Goal: Task Accomplishment & Management: Manage account settings

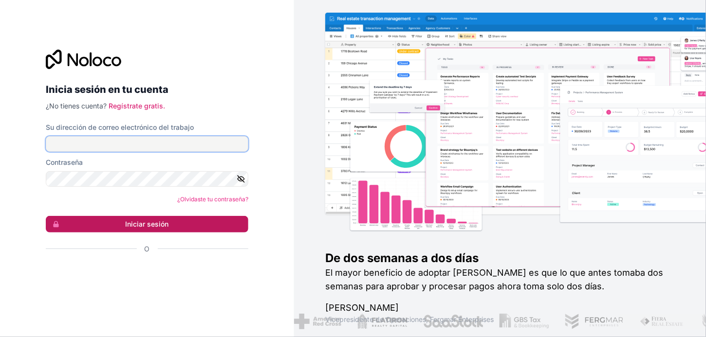
type input "[EMAIL_ADDRESS][DOMAIN_NAME]"
click at [155, 220] on font "Iniciar sesión" at bounding box center [147, 224] width 43 height 8
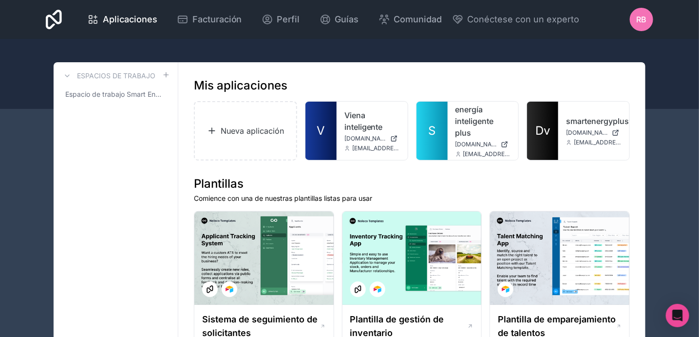
click at [645, 20] on font "RB" at bounding box center [641, 20] width 10 height 10
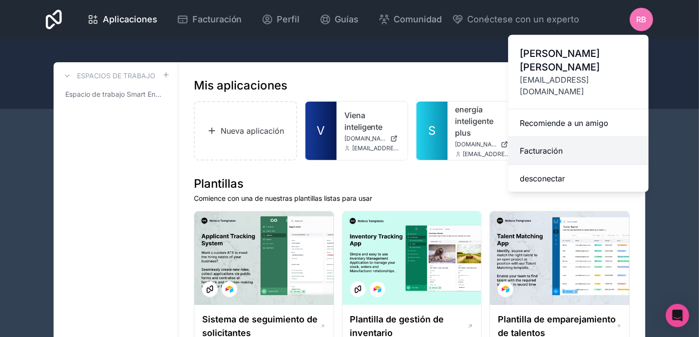
click at [542, 146] on font "Facturación" at bounding box center [541, 151] width 43 height 10
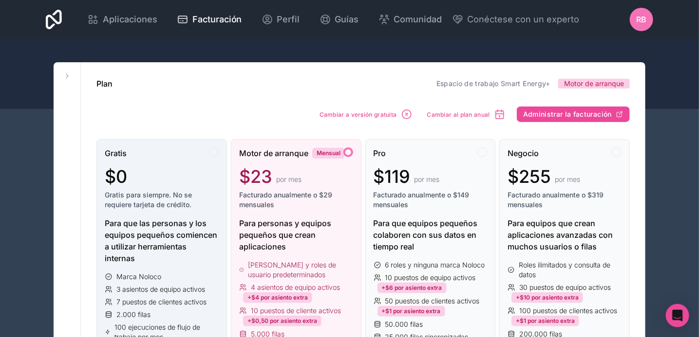
click at [160, 202] on font "Gratis para siempre. No se requiere tarjeta de crédito." at bounding box center [148, 200] width 87 height 18
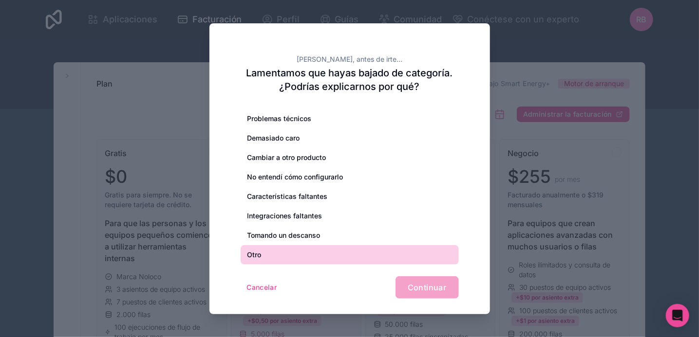
click at [304, 249] on div "Otro" at bounding box center [350, 254] width 218 height 19
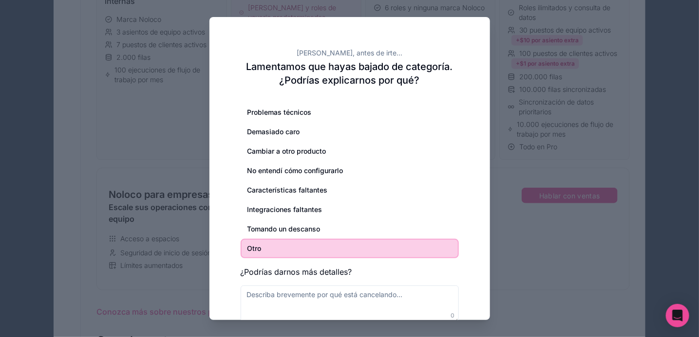
scroll to position [292, 0]
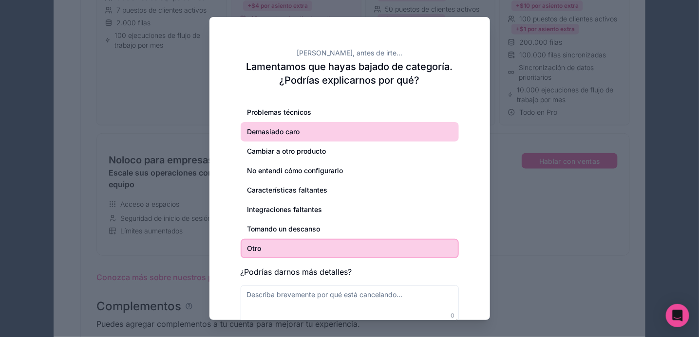
click at [285, 132] on div "Demasiado caro" at bounding box center [350, 131] width 218 height 19
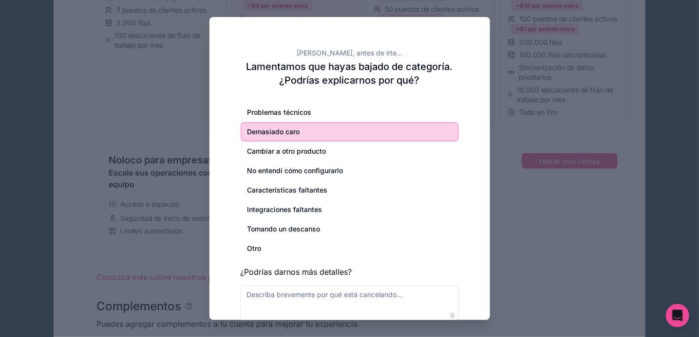
click at [329, 134] on div "Demasiado caro" at bounding box center [350, 131] width 218 height 19
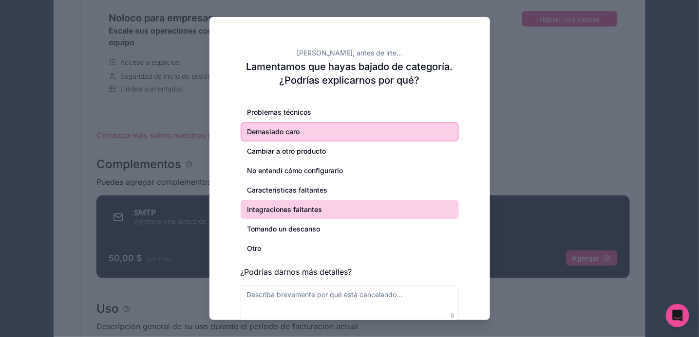
scroll to position [536, 0]
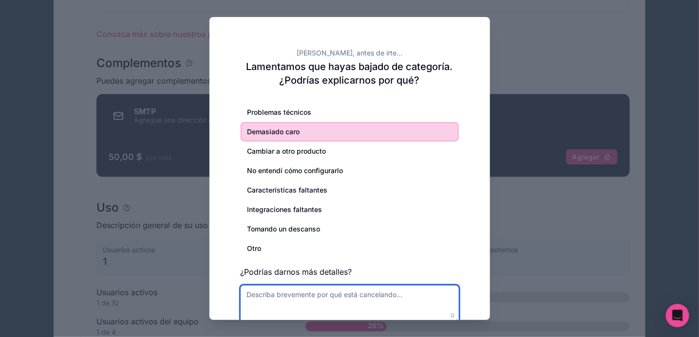
click at [278, 295] on textarea at bounding box center [350, 305] width 218 height 38
type textarea "o"
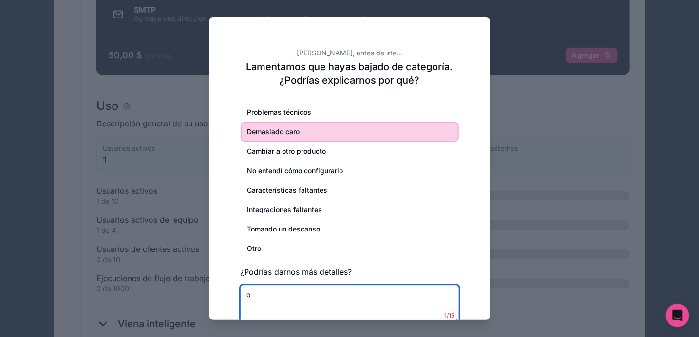
scroll to position [632, 0]
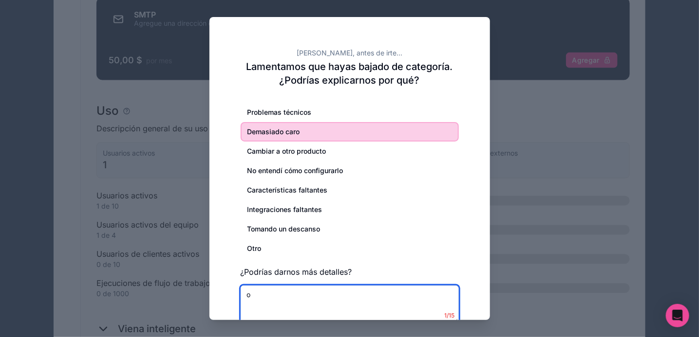
click at [259, 299] on textarea "o" at bounding box center [350, 305] width 218 height 38
type textarea "c"
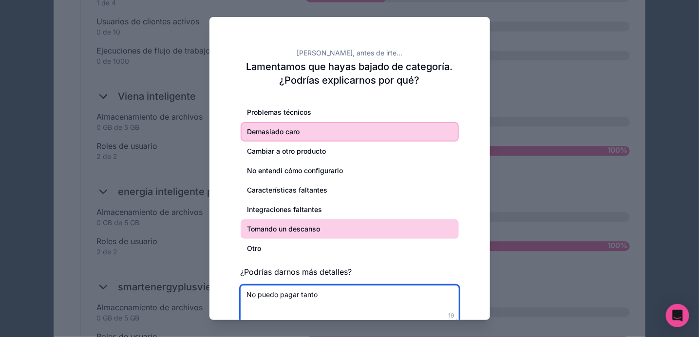
scroll to position [876, 0]
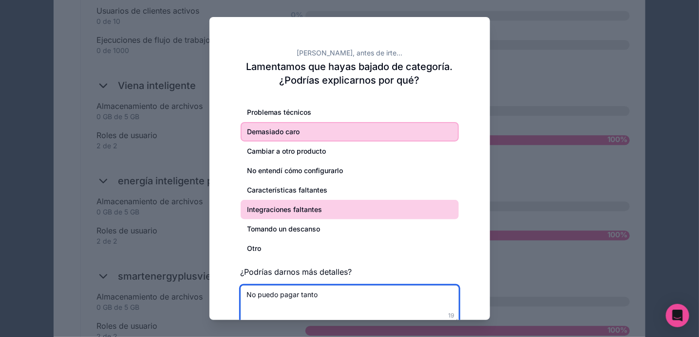
type textarea "No puedo pagar tanto"
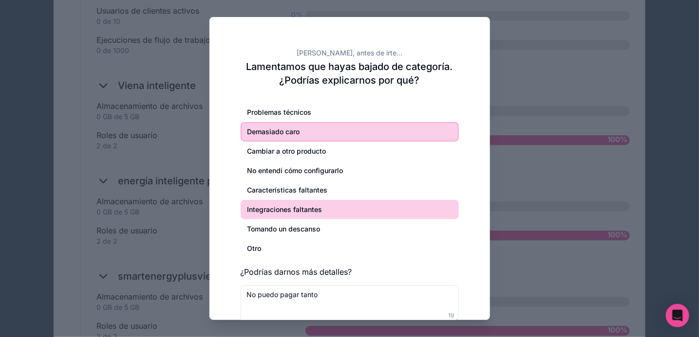
click at [365, 211] on div "Integraciones faltantes" at bounding box center [350, 209] width 218 height 19
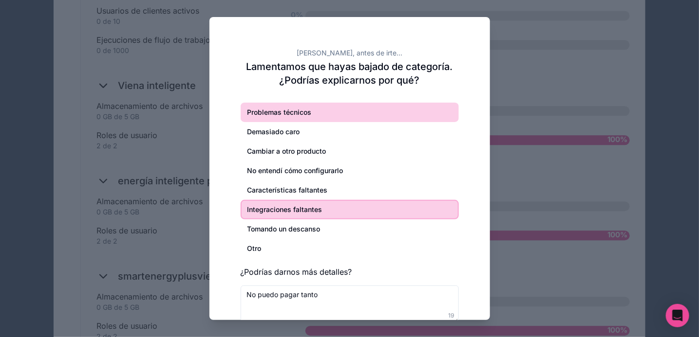
click at [277, 113] on font "Problemas técnicos" at bounding box center [279, 112] width 64 height 8
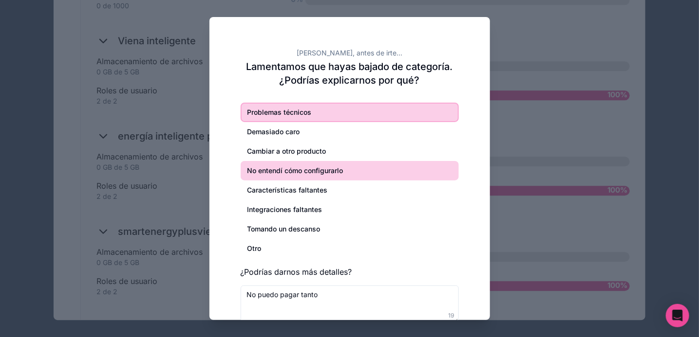
scroll to position [925, 0]
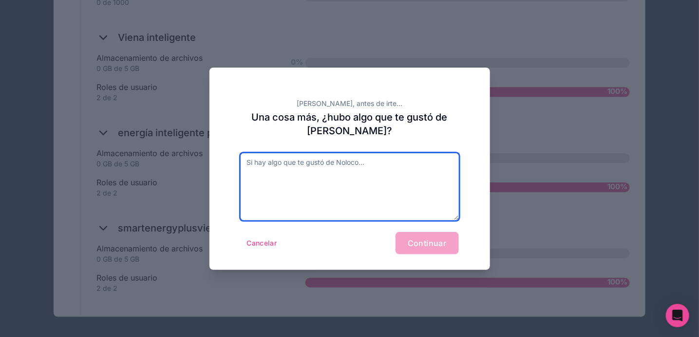
click at [326, 167] on textarea at bounding box center [350, 186] width 218 height 67
type textarea "es sencillo"
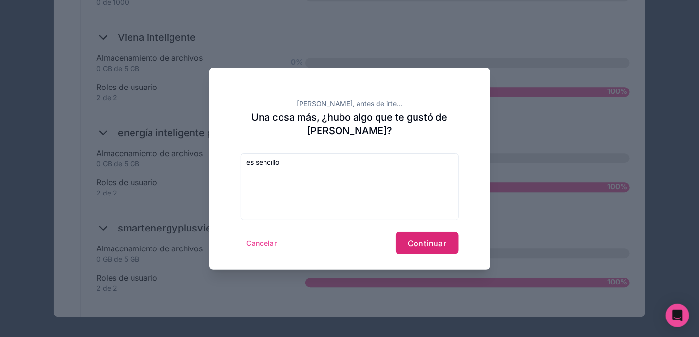
click at [427, 249] on button "Continuar" at bounding box center [426, 243] width 63 height 22
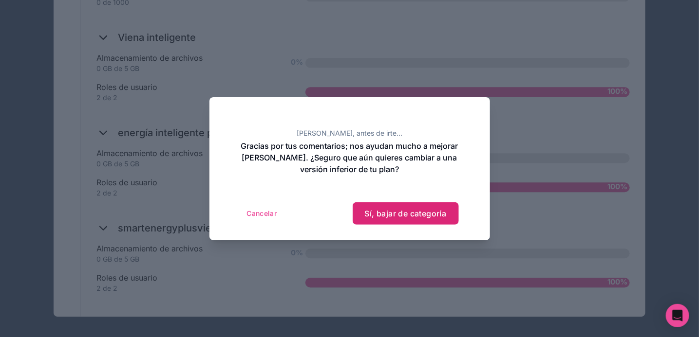
click at [383, 212] on font "Sí, bajar de categoría" at bounding box center [406, 214] width 82 height 10
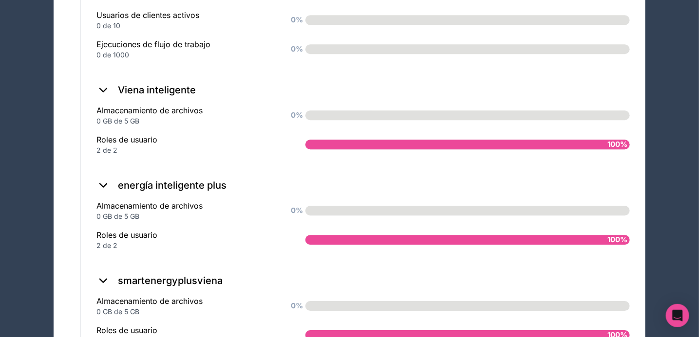
scroll to position [1055, 0]
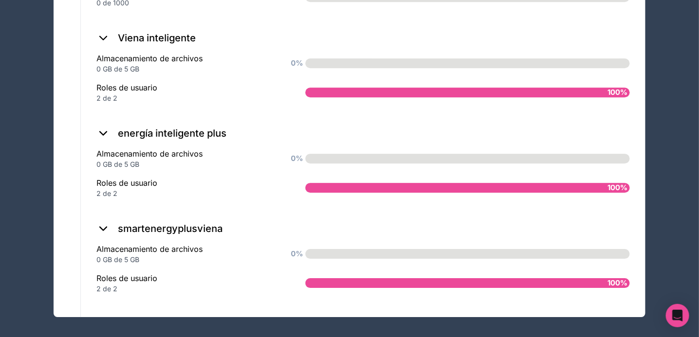
click at [102, 225] on icon at bounding box center [103, 229] width 14 height 14
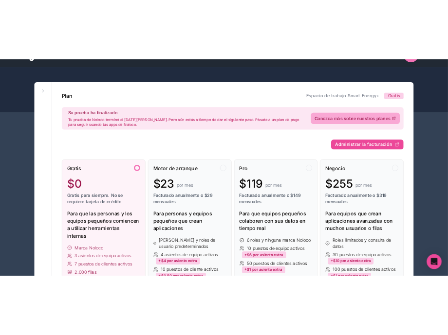
scroll to position [23, 0]
